Goal: Task Accomplishment & Management: Manage account settings

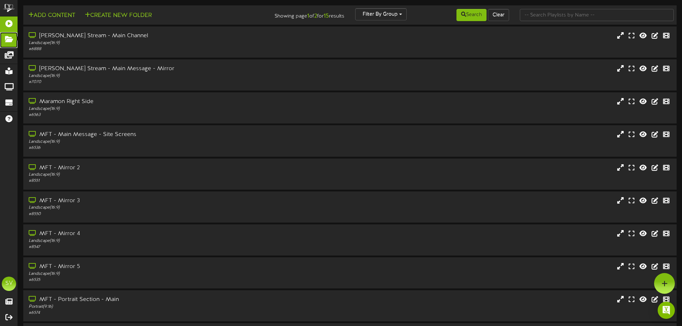
click at [15, 36] on icon at bounding box center [9, 38] width 18 height 5
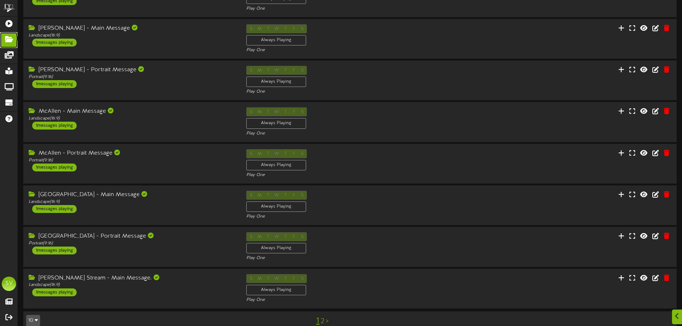
scroll to position [150, 0]
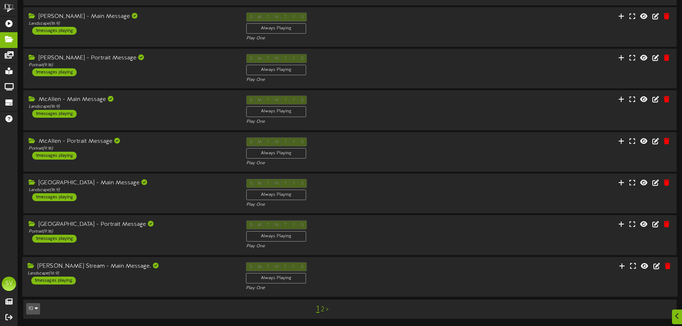
click at [161, 277] on div "[PERSON_NAME] Stream - Main Message. Landscape ( 16:9 ) 1 messages playing" at bounding box center [131, 273] width 219 height 22
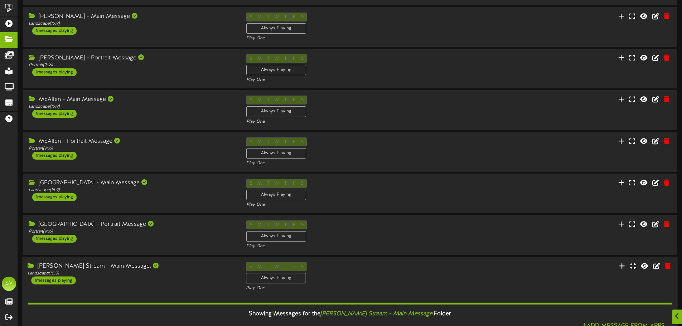
scroll to position [241, 0]
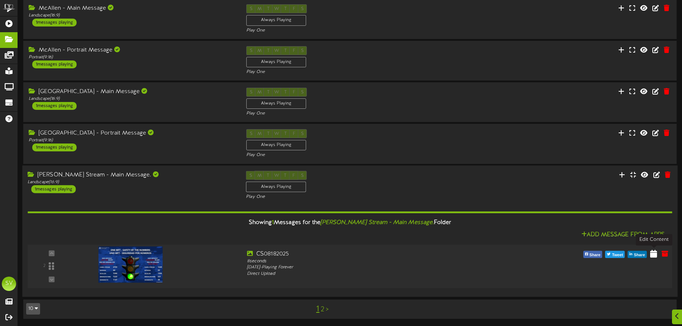
click at [654, 254] on icon at bounding box center [654, 254] width 7 height 8
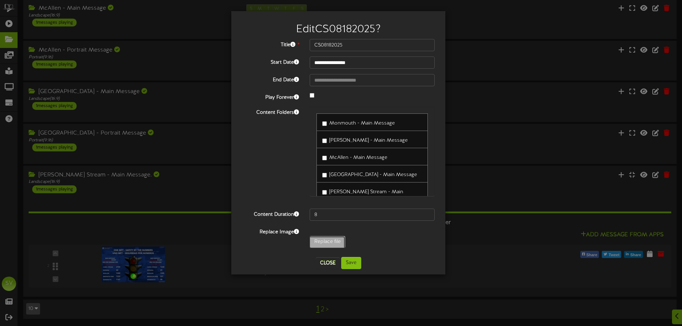
type input "**********"
type input "CS08192025"
click at [350, 264] on button "Save" at bounding box center [351, 263] width 20 height 12
